Goal: Transaction & Acquisition: Download file/media

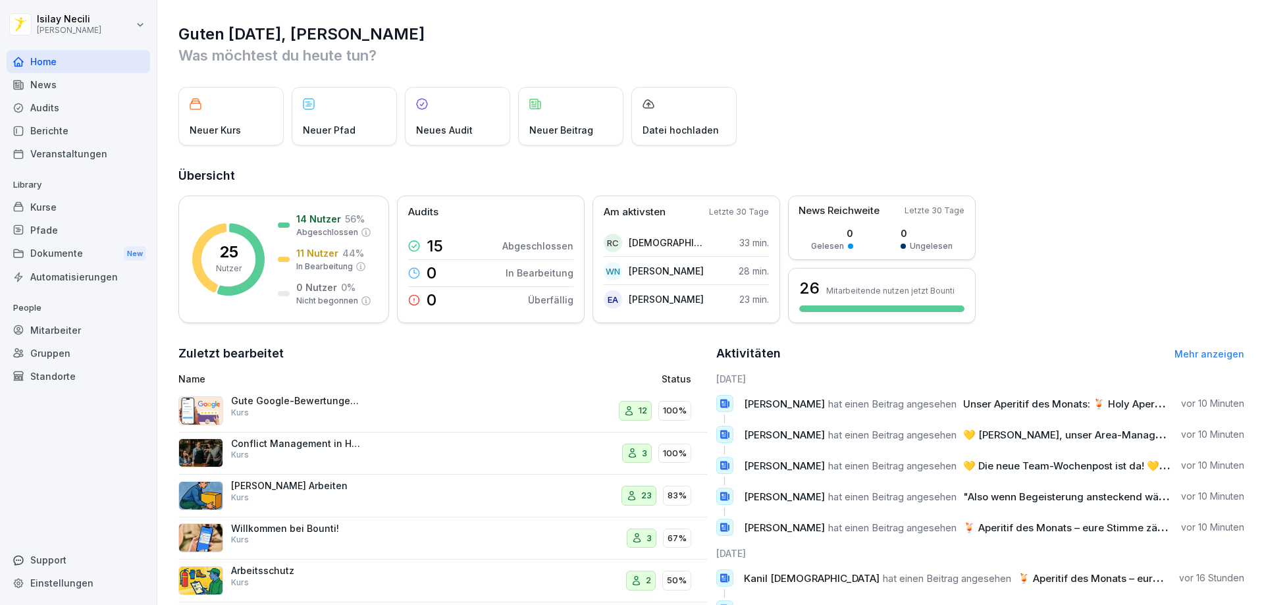
click at [55, 81] on div "News" at bounding box center [78, 84] width 143 height 23
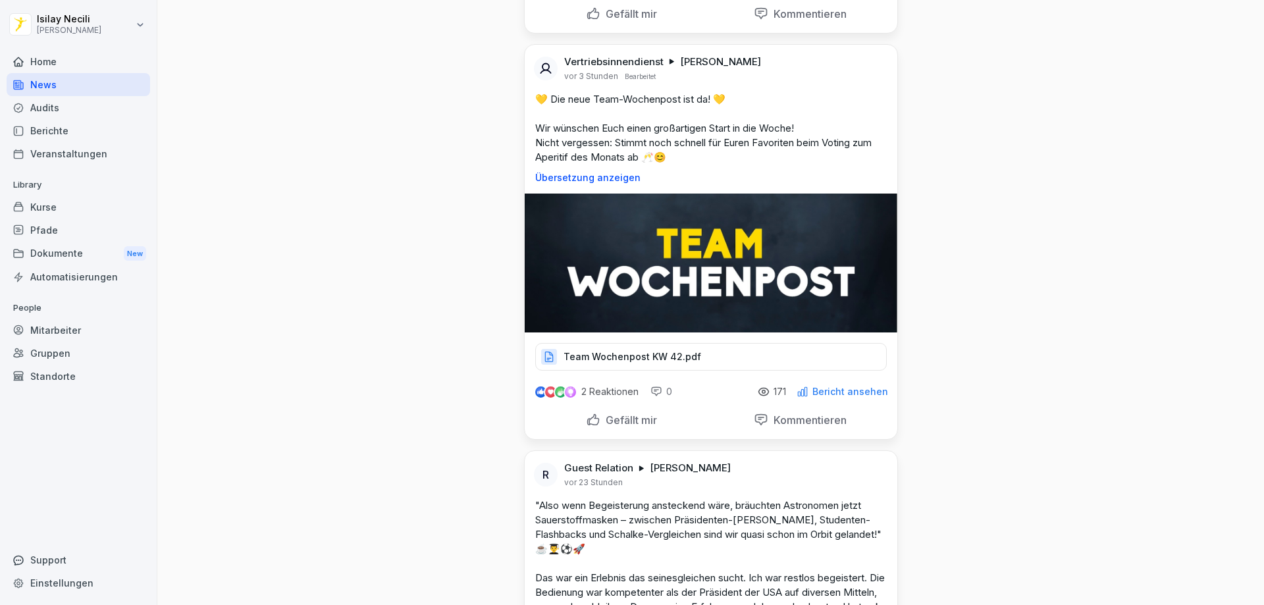
scroll to position [461, 0]
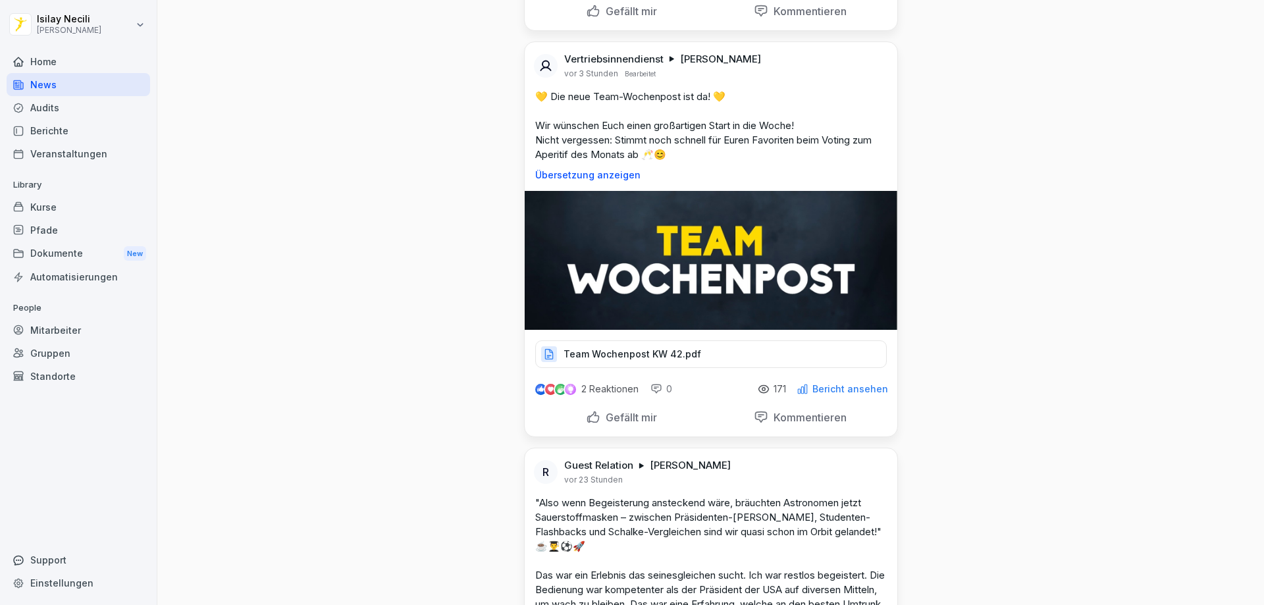
click at [684, 349] on p "Team Wochenpost KW 42.pdf" at bounding box center [632, 353] width 138 height 13
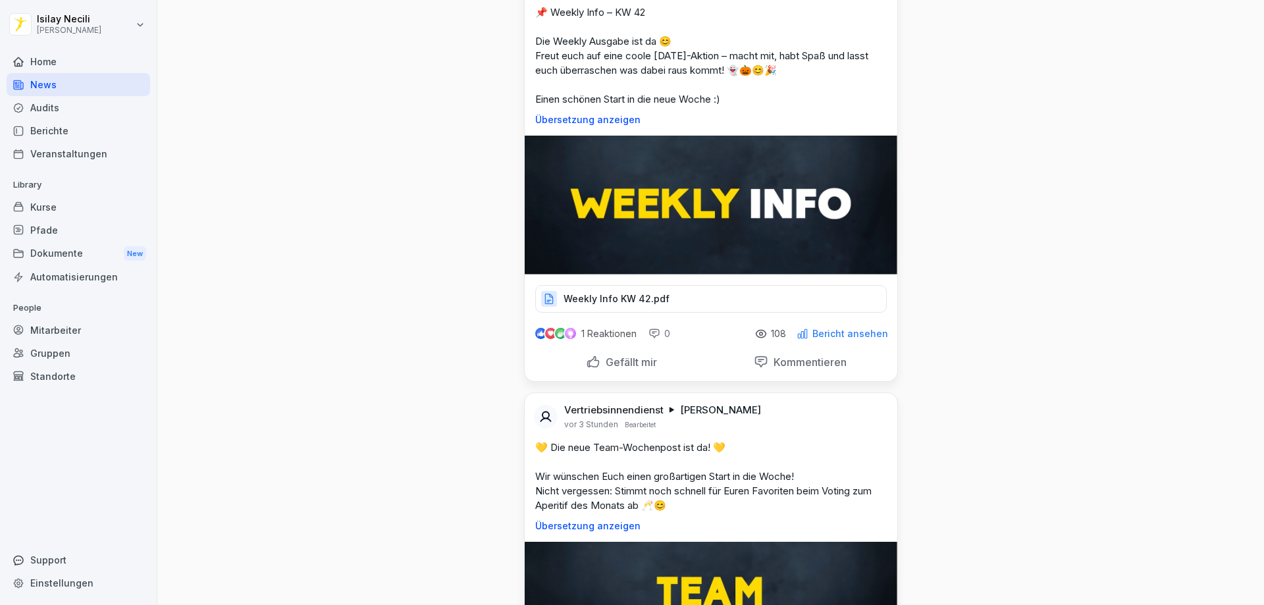
scroll to position [0, 0]
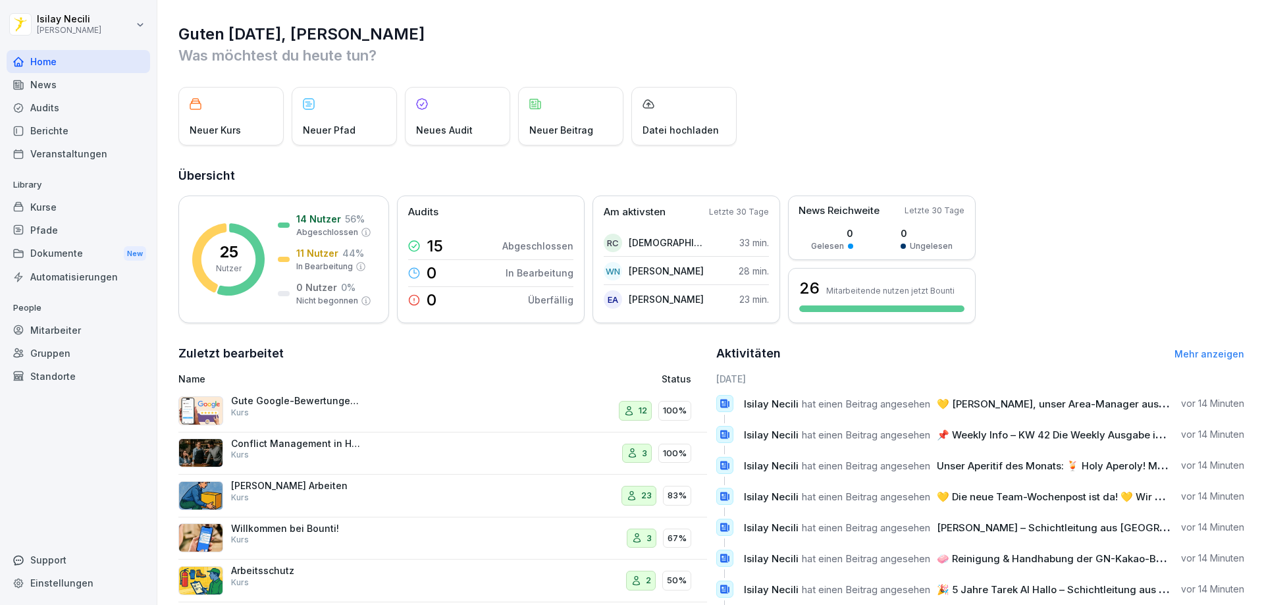
click at [60, 66] on div "Home" at bounding box center [78, 61] width 143 height 23
click at [51, 82] on div "News" at bounding box center [78, 84] width 143 height 23
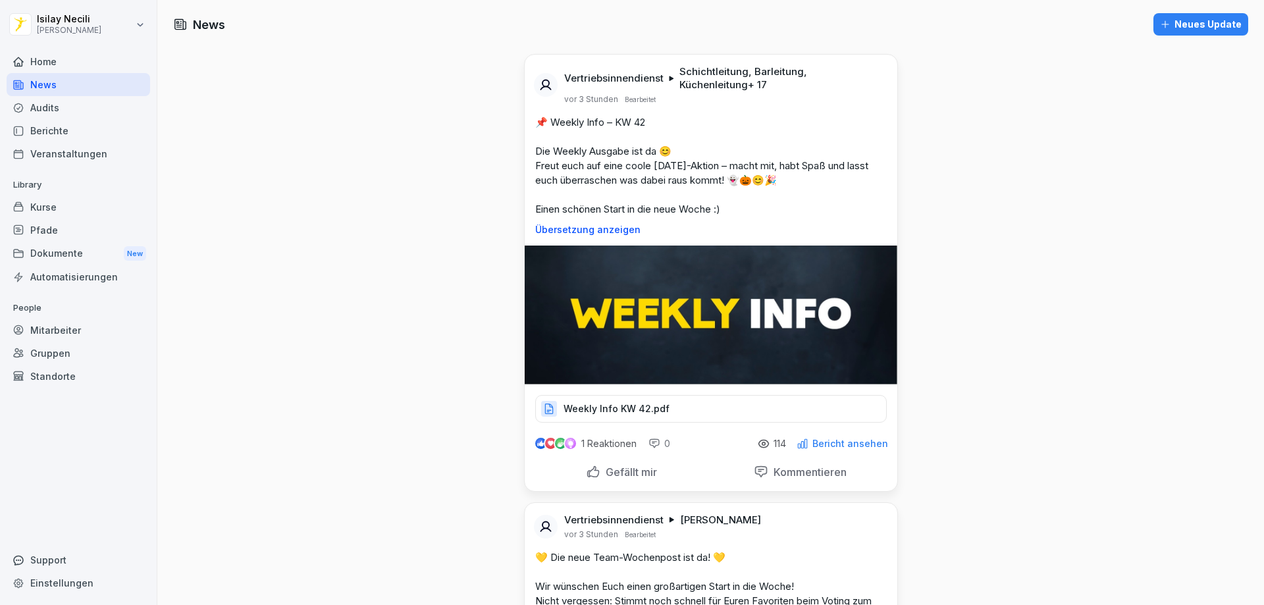
click at [687, 403] on div "Weekly Info KW 42.pdf" at bounding box center [710, 409] width 351 height 28
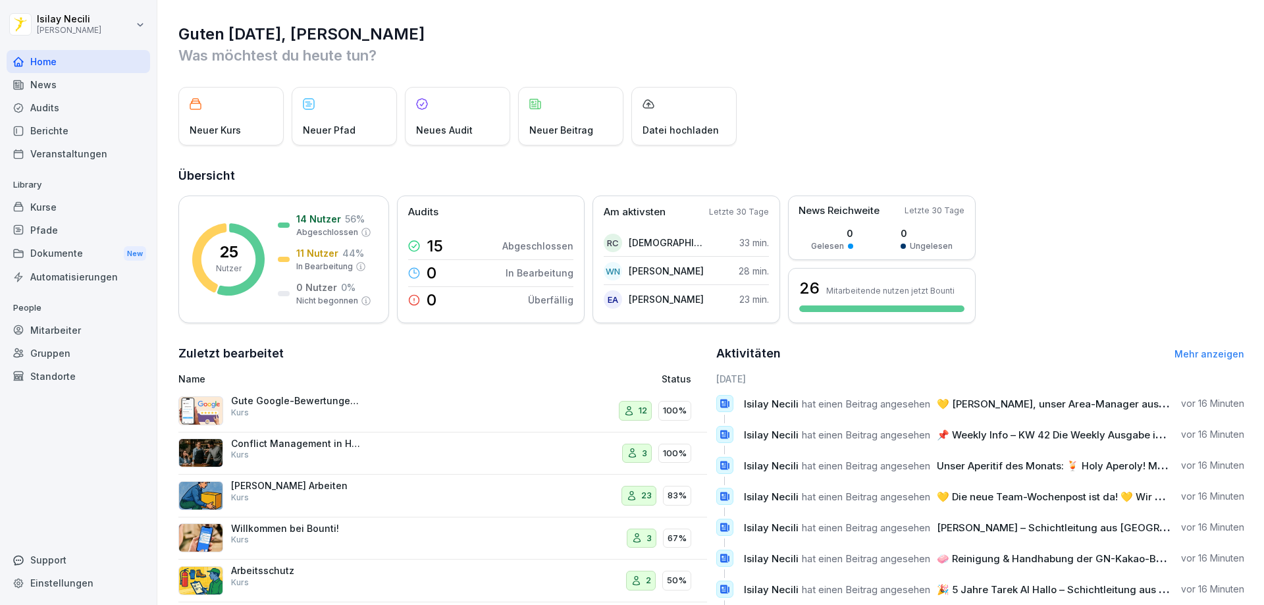
click at [47, 89] on div "News" at bounding box center [78, 84] width 143 height 23
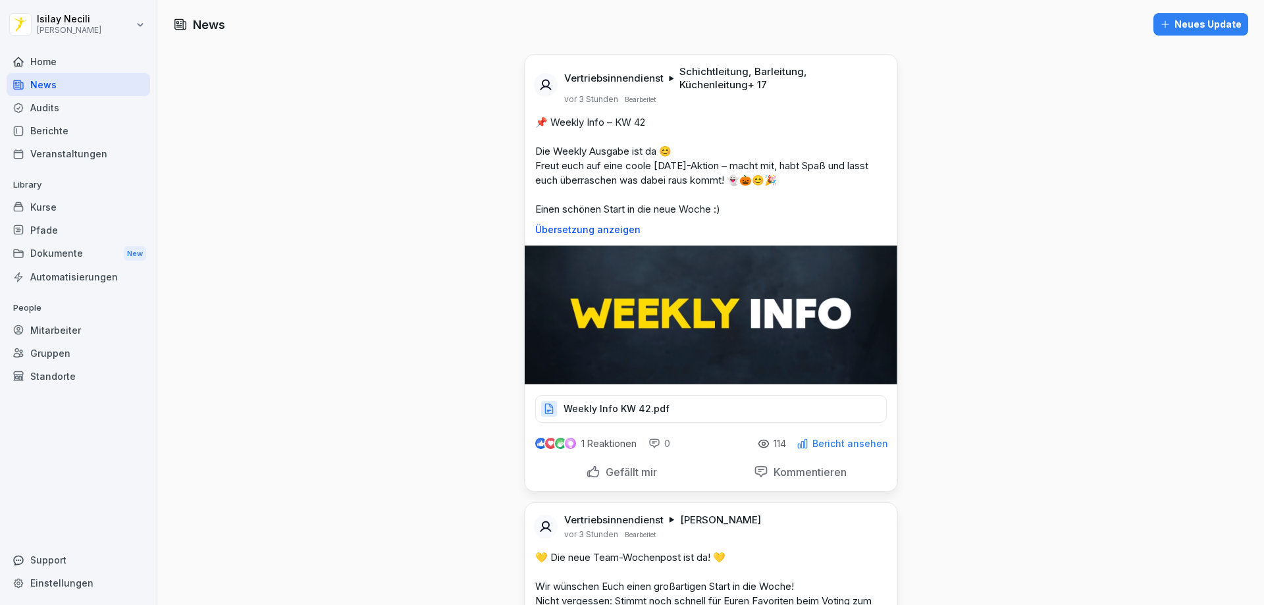
click at [639, 409] on p "Weekly Info KW 42.pdf" at bounding box center [616, 408] width 106 height 13
